Goal: Information Seeking & Learning: Learn about a topic

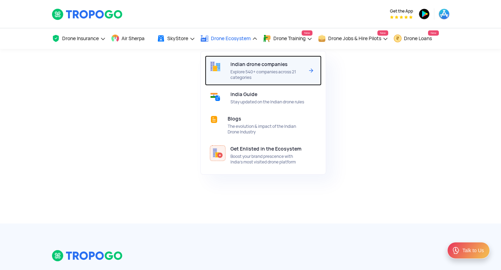
click at [242, 68] on div "Indian drone companies Explore 540+ companies across 21 categories" at bounding box center [268, 70] width 76 height 30
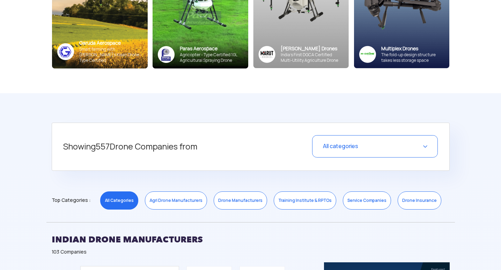
scroll to position [209, 0]
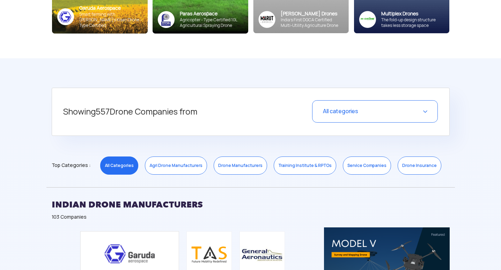
click at [245, 162] on link "Drone Manufacturers" at bounding box center [240, 165] width 53 height 18
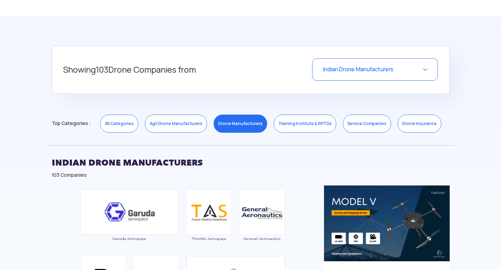
scroll to position [244, 0]
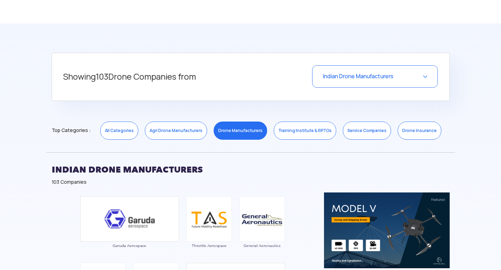
click at [244, 133] on link "Drone Manufacturers" at bounding box center [240, 130] width 53 height 18
click at [226, 127] on link "Drone Manufacturers" at bounding box center [240, 130] width 53 height 18
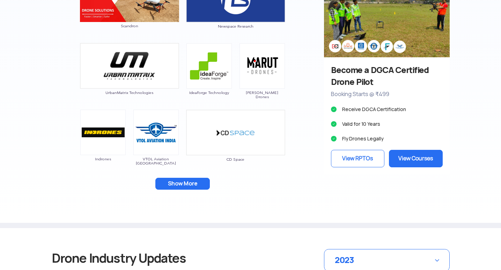
scroll to position [698, 0]
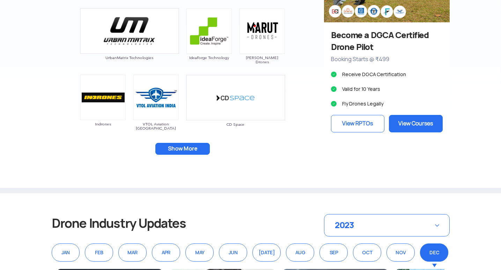
click at [203, 147] on button "Show More" at bounding box center [182, 149] width 54 height 12
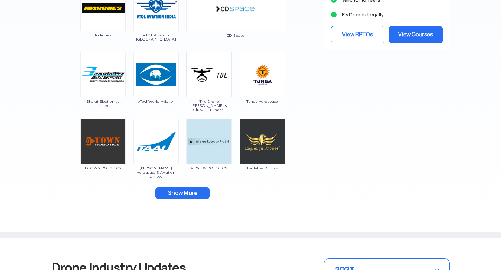
scroll to position [803, 0]
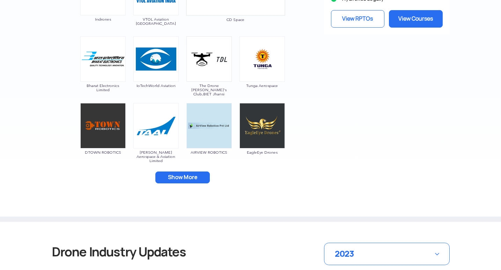
click at [189, 174] on button "Show More" at bounding box center [182, 177] width 54 height 12
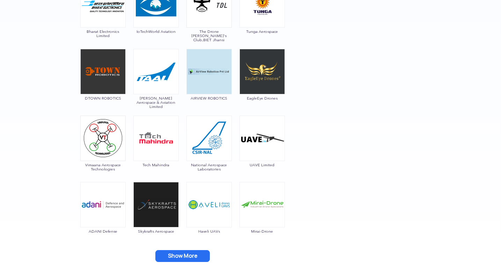
scroll to position [873, 0]
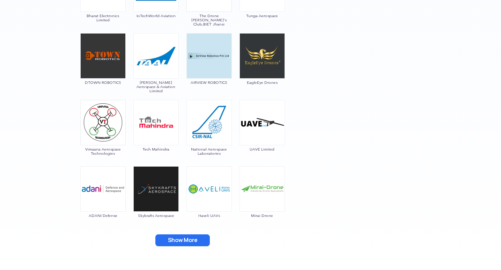
click at [186, 239] on button "Show More" at bounding box center [182, 240] width 54 height 12
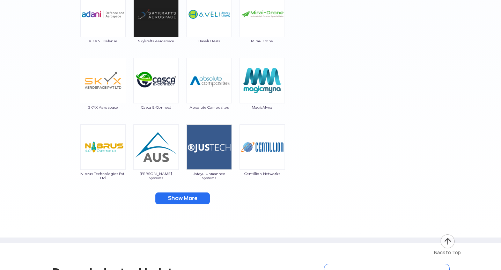
scroll to position [1082, 0]
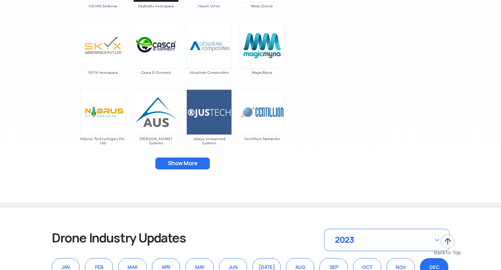
click at [207, 163] on button "Show More" at bounding box center [182, 163] width 54 height 12
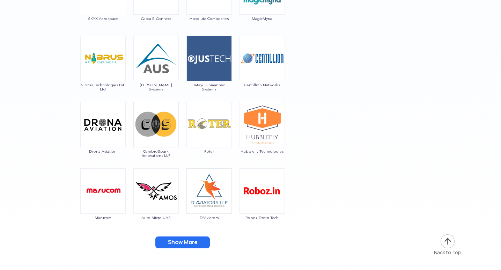
scroll to position [1152, 0]
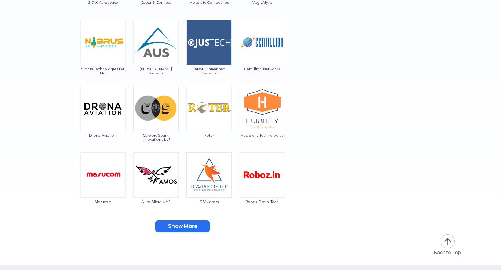
click at [183, 225] on button "Show More" at bounding box center [182, 226] width 54 height 12
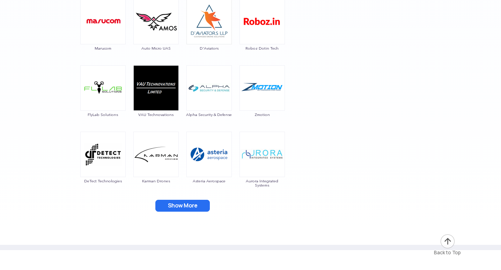
scroll to position [1326, 0]
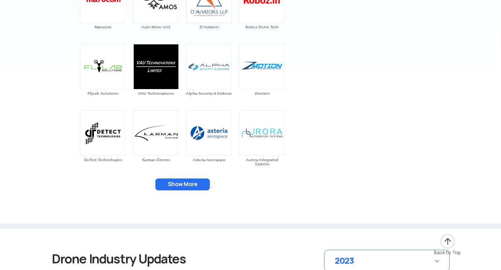
click at [192, 182] on button "Show More" at bounding box center [182, 184] width 54 height 12
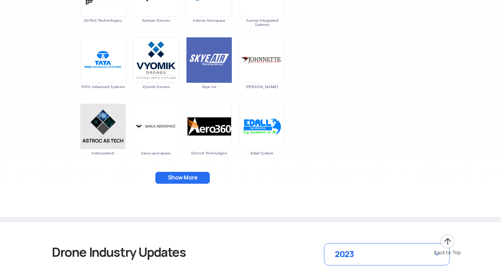
scroll to position [1466, 0]
click at [181, 175] on button "Show More" at bounding box center [182, 177] width 54 height 12
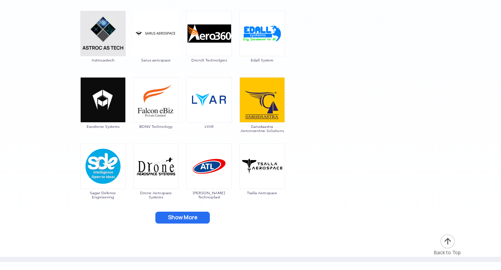
scroll to position [1571, 0]
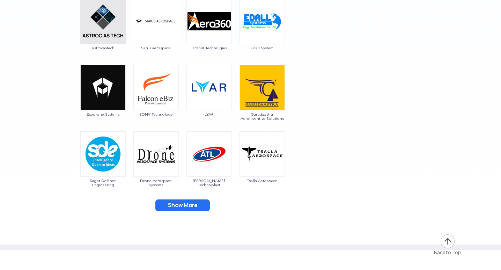
click at [203, 201] on button "Show More" at bounding box center [182, 205] width 54 height 12
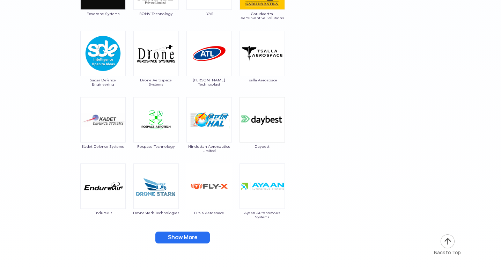
scroll to position [1675, 0]
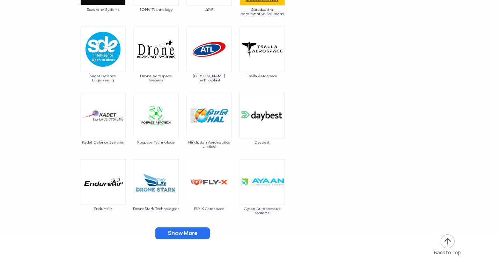
click at [178, 229] on button "Show More" at bounding box center [182, 233] width 54 height 12
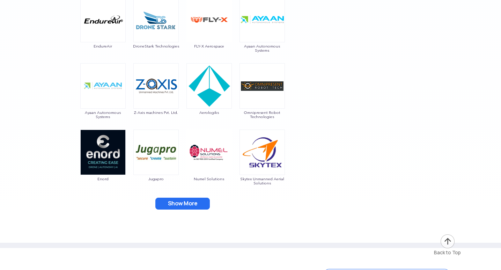
scroll to position [1850, 0]
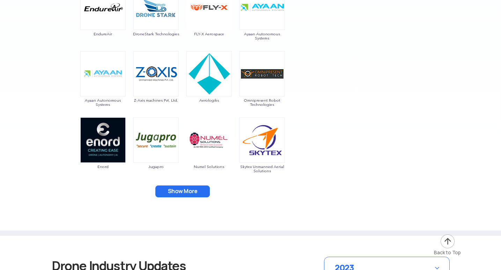
click at [186, 190] on button "Show More" at bounding box center [182, 191] width 54 height 12
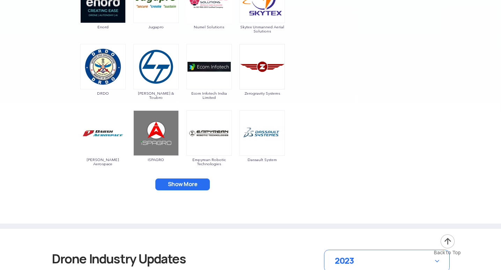
scroll to position [2024, 0]
